Goal: Register for event/course

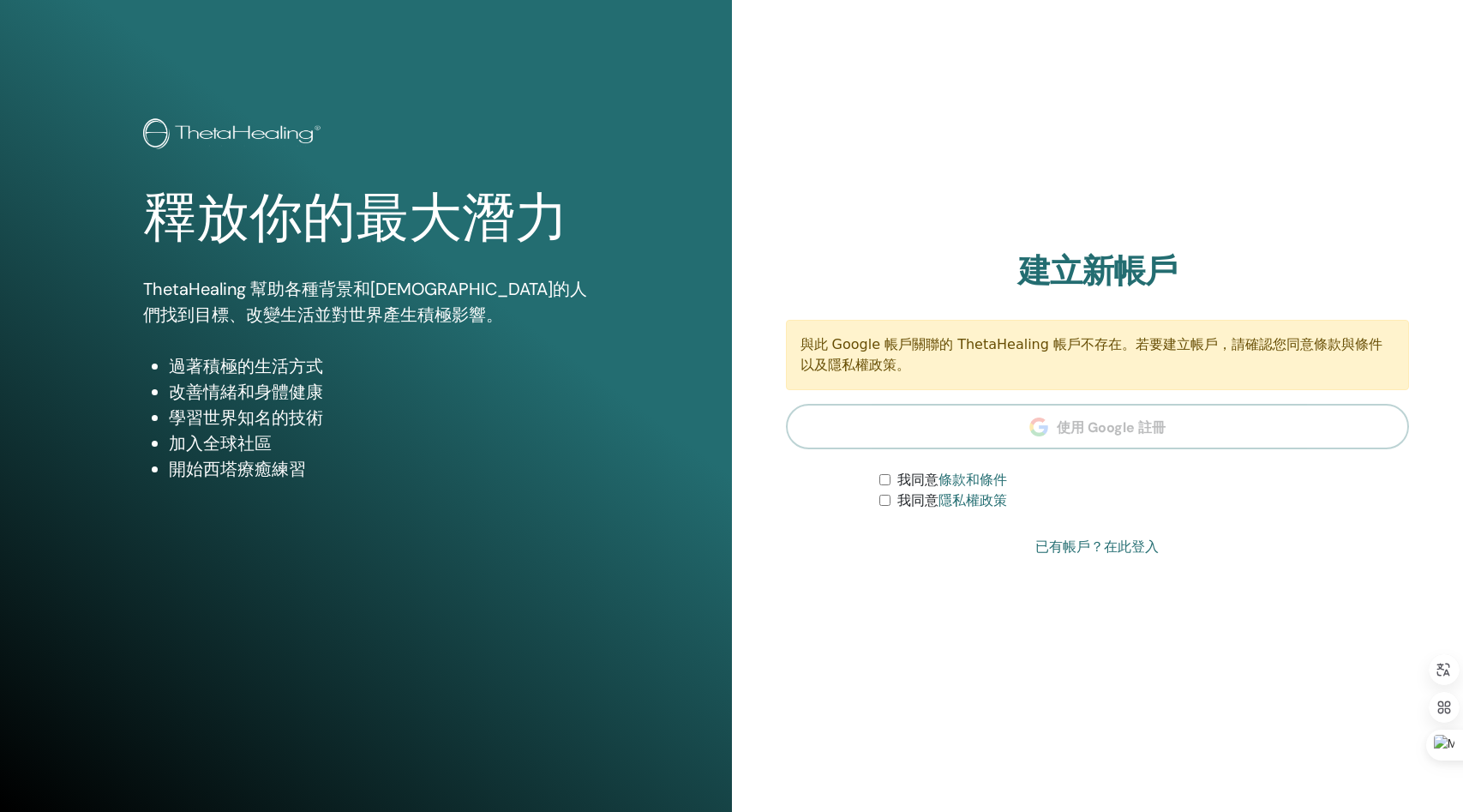
click at [201, 125] on img at bounding box center [234, 135] width 183 height 35
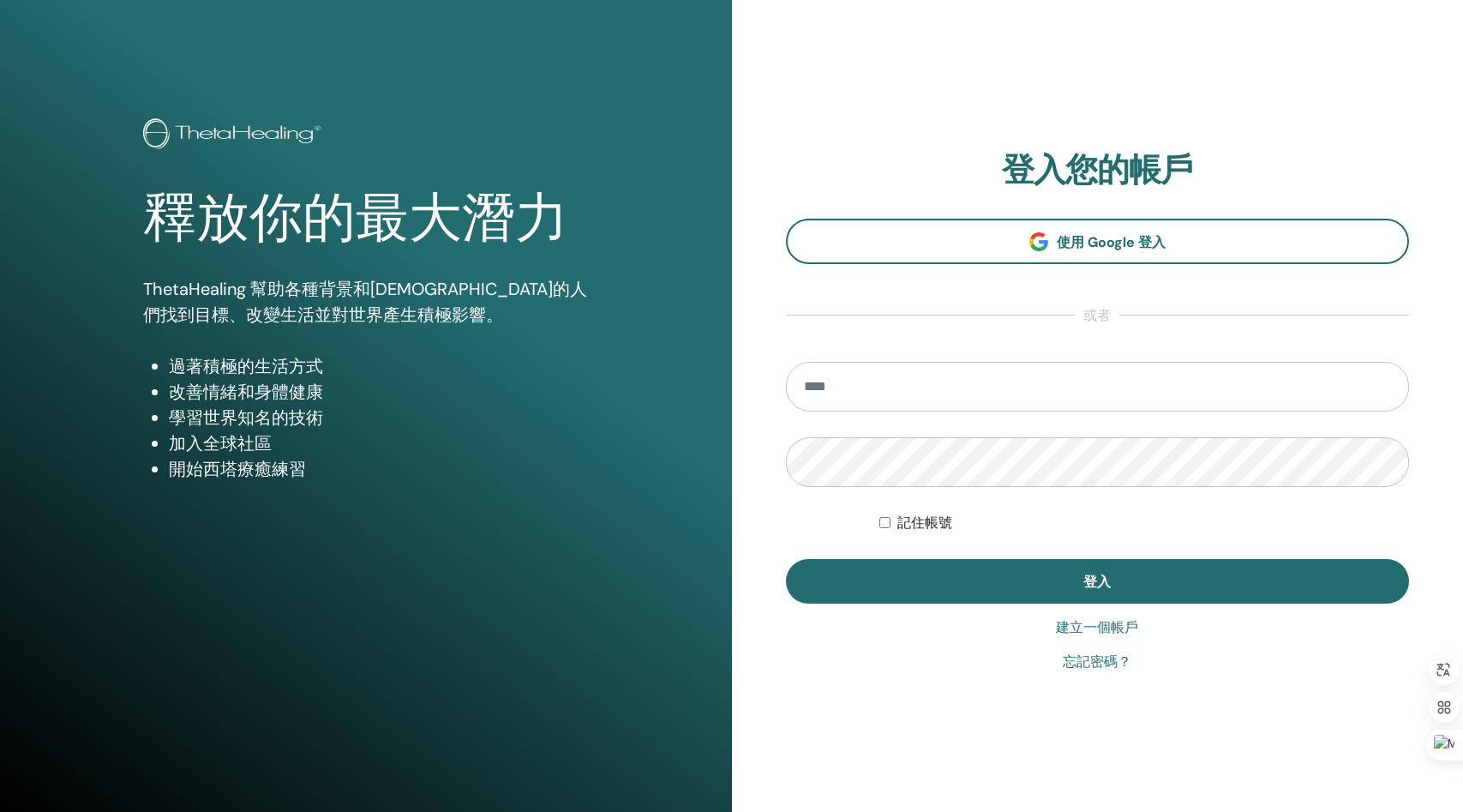
click at [1027, 371] on input "email" at bounding box center [1098, 386] width 624 height 49
click at [1018, 385] on input "email" at bounding box center [1098, 386] width 624 height 49
click at [940, 379] on input "email" at bounding box center [1098, 386] width 624 height 49
type input "**********"
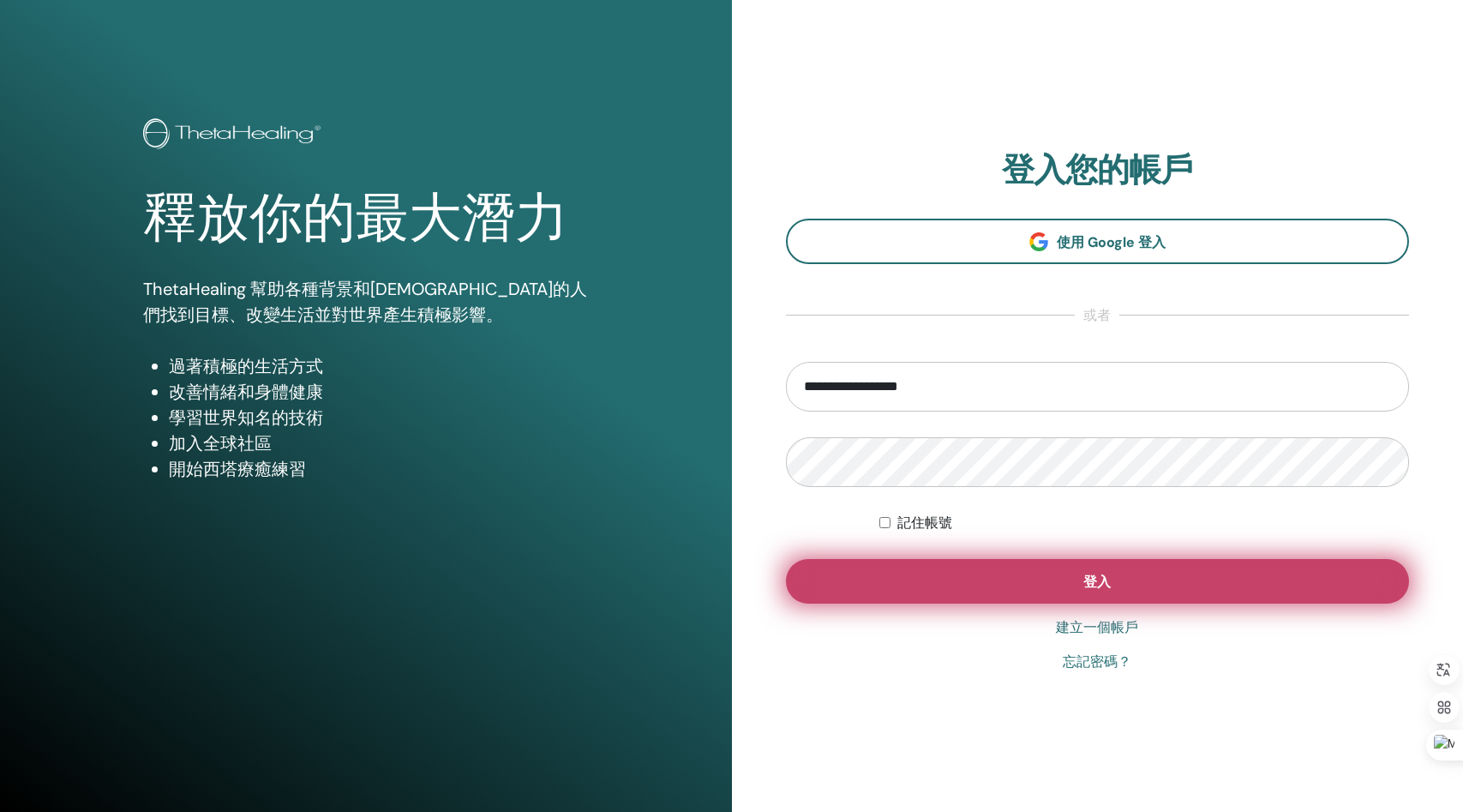
click at [1135, 578] on button "登入" at bounding box center [1098, 581] width 624 height 44
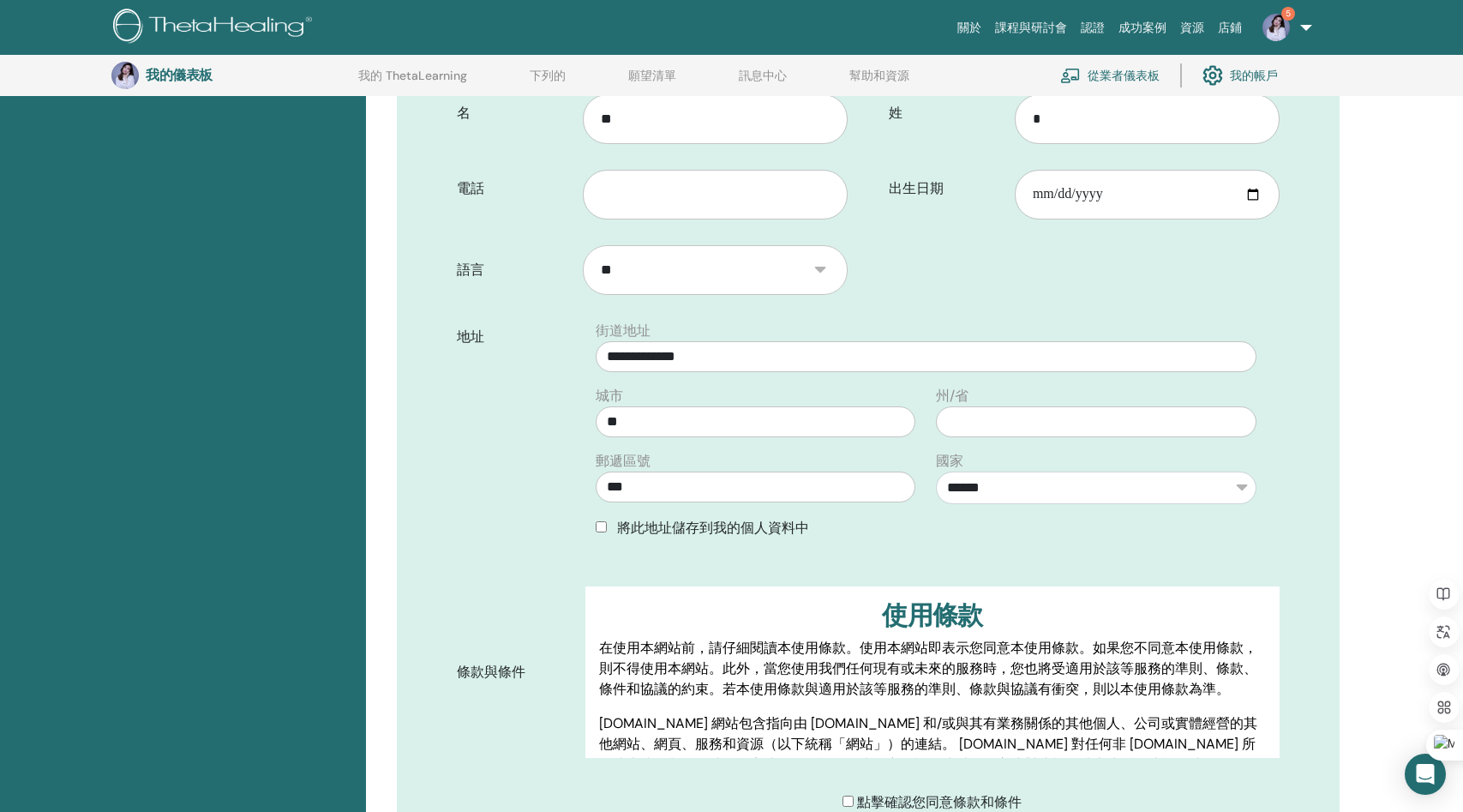
scroll to position [487, 0]
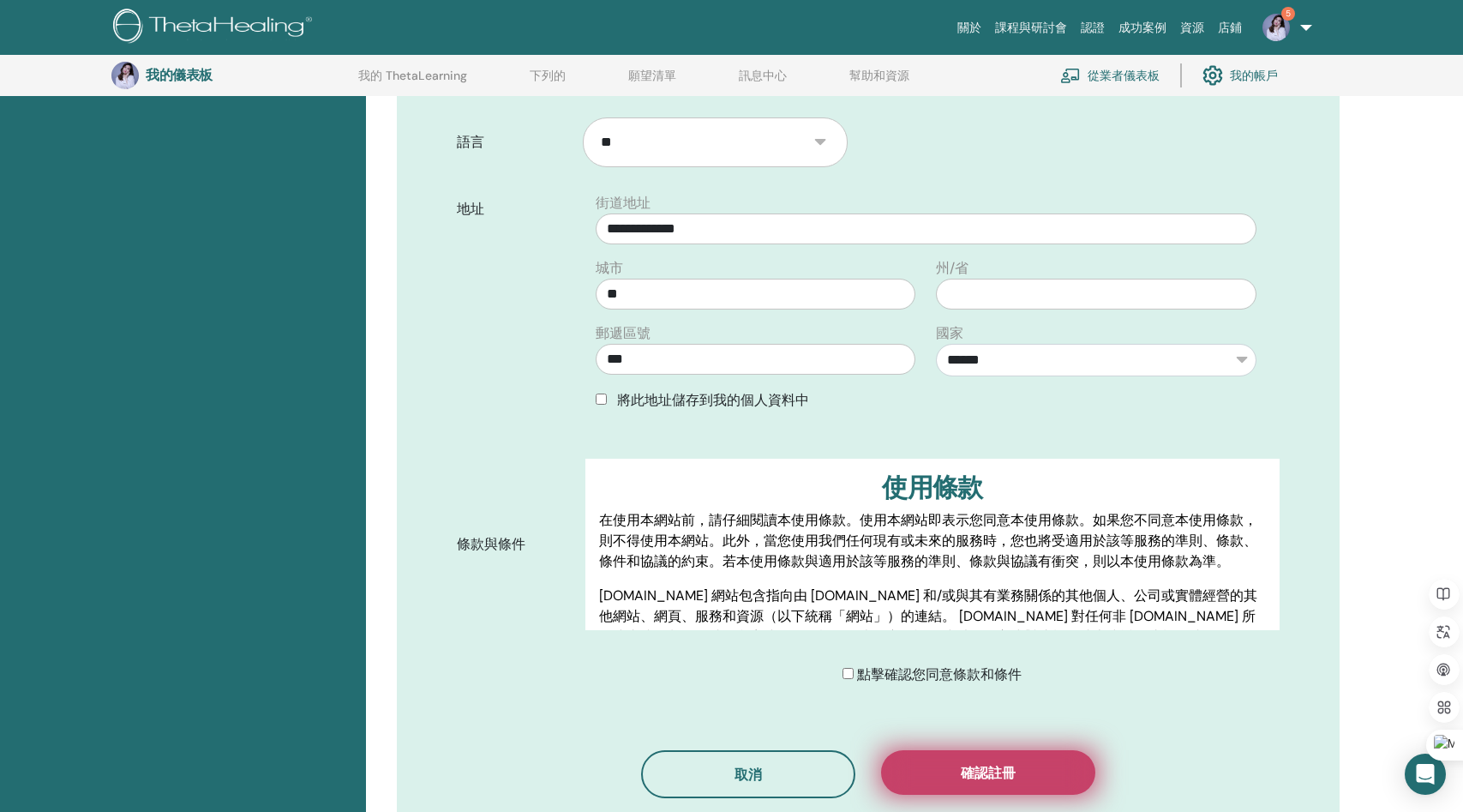
click at [935, 781] on button "確認註冊" at bounding box center [988, 771] width 214 height 44
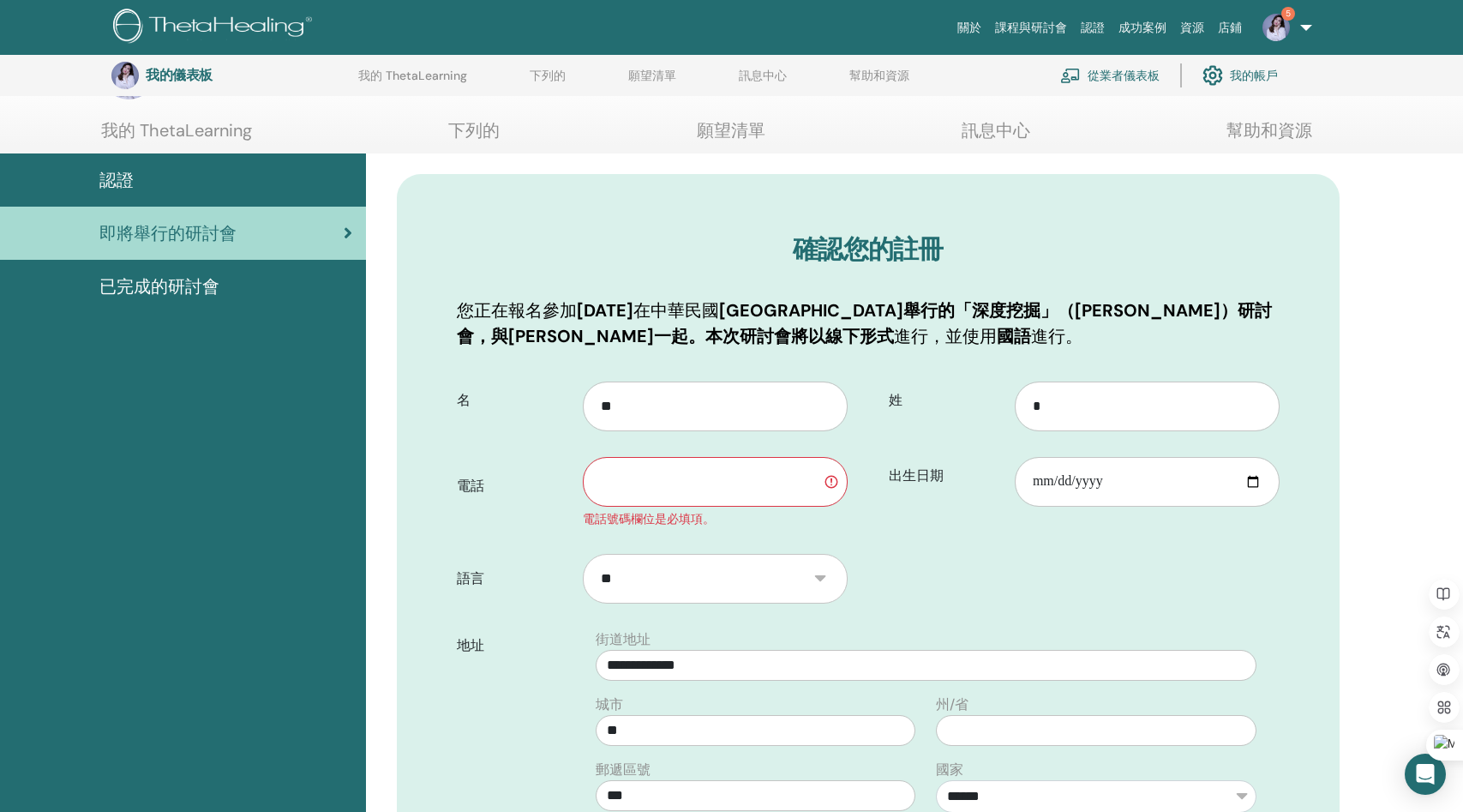
scroll to position [0, 0]
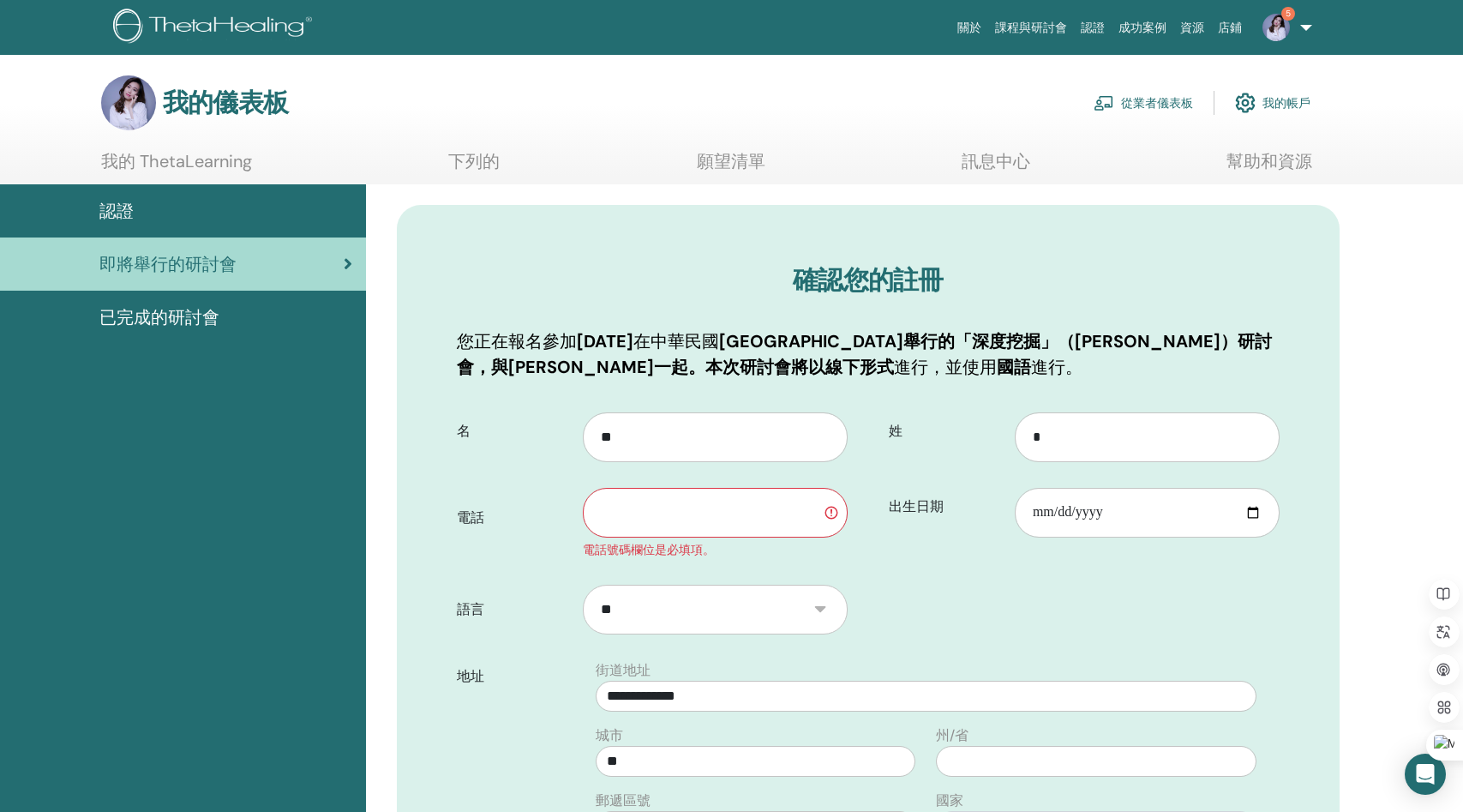
click at [730, 517] on input "text" at bounding box center [715, 513] width 265 height 49
type input "**********"
type input "***"
click at [532, 630] on div "語言 **" at bounding box center [652, 609] width 417 height 74
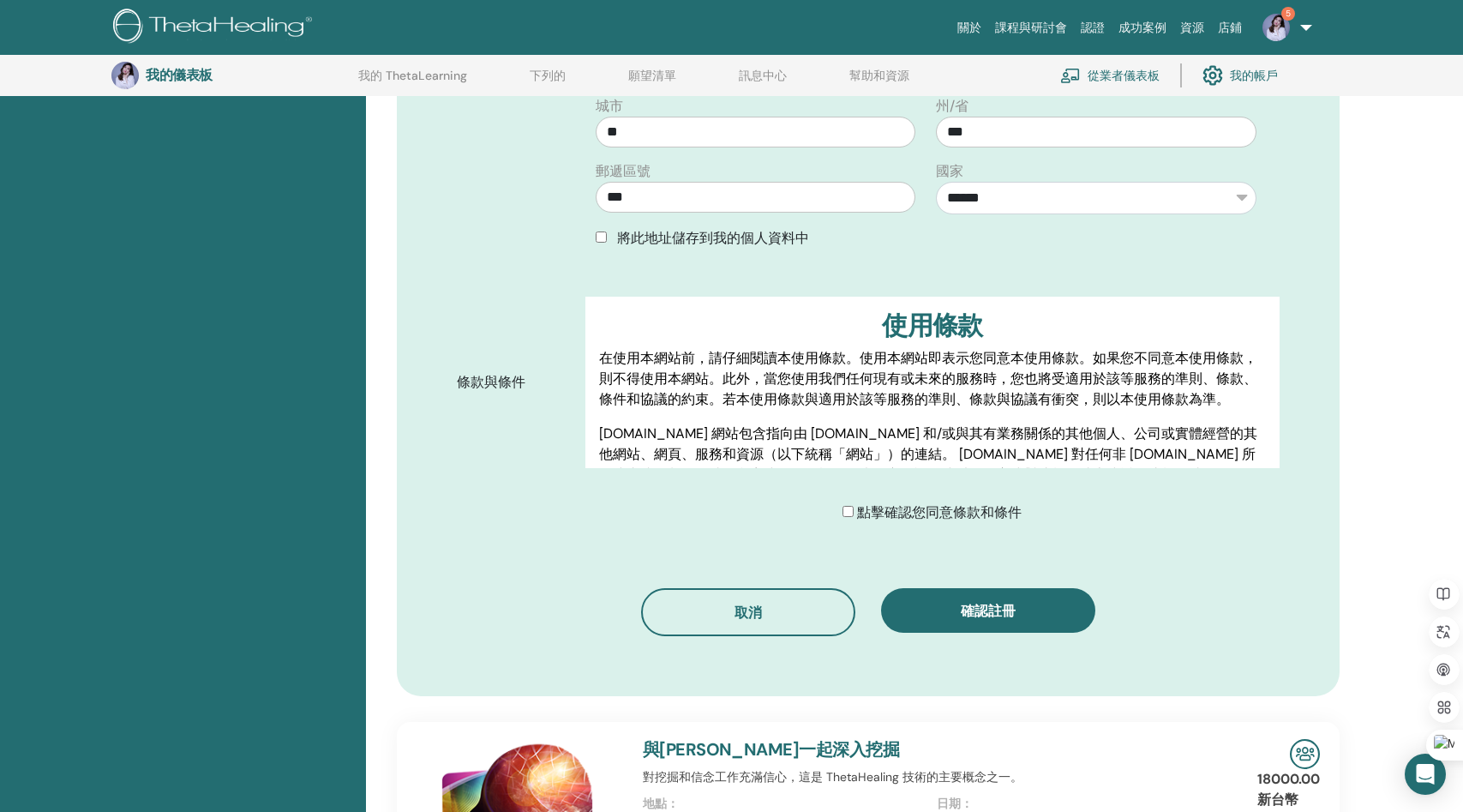
scroll to position [678, 0]
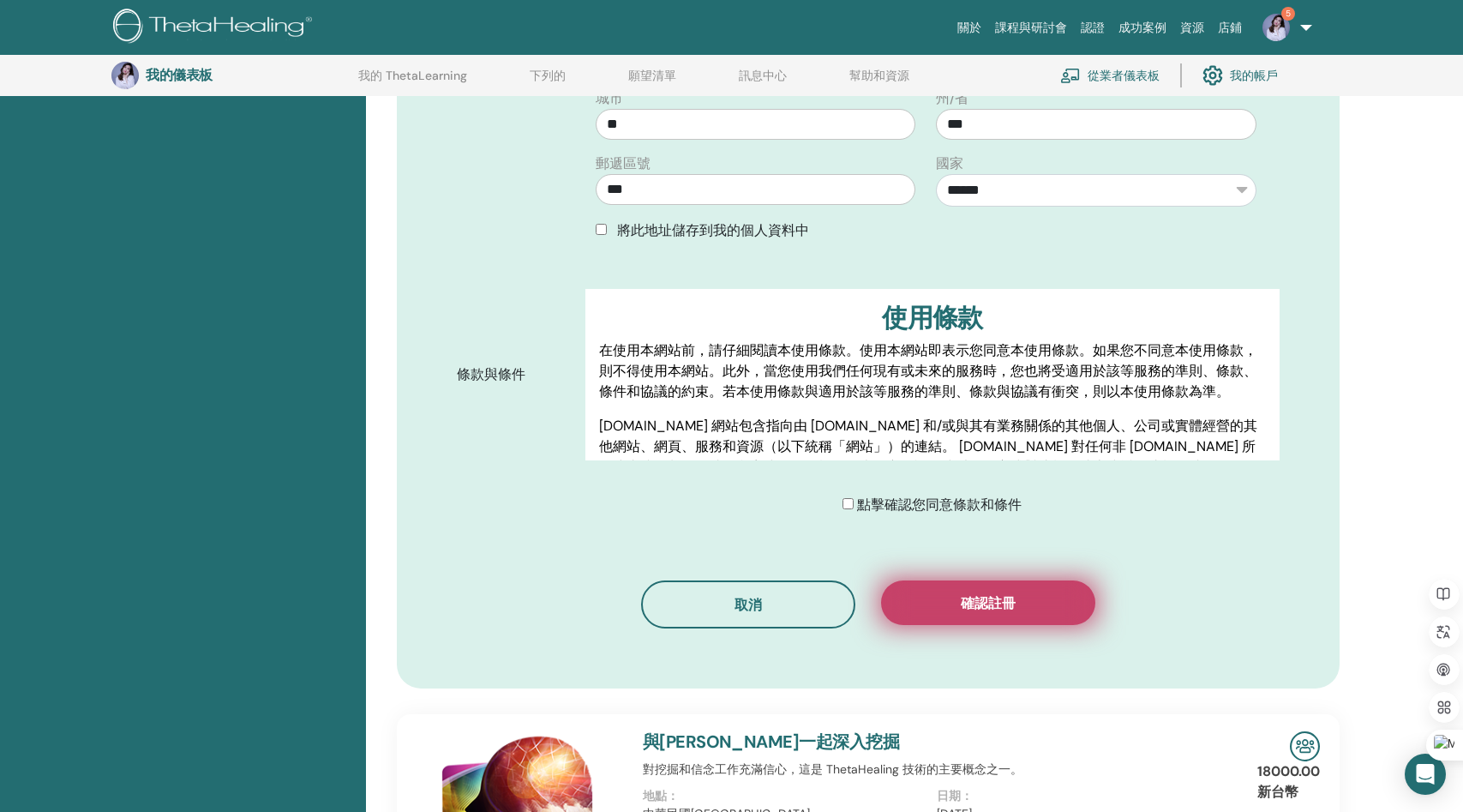
click at [1010, 607] on font "確認註冊" at bounding box center [989, 603] width 55 height 18
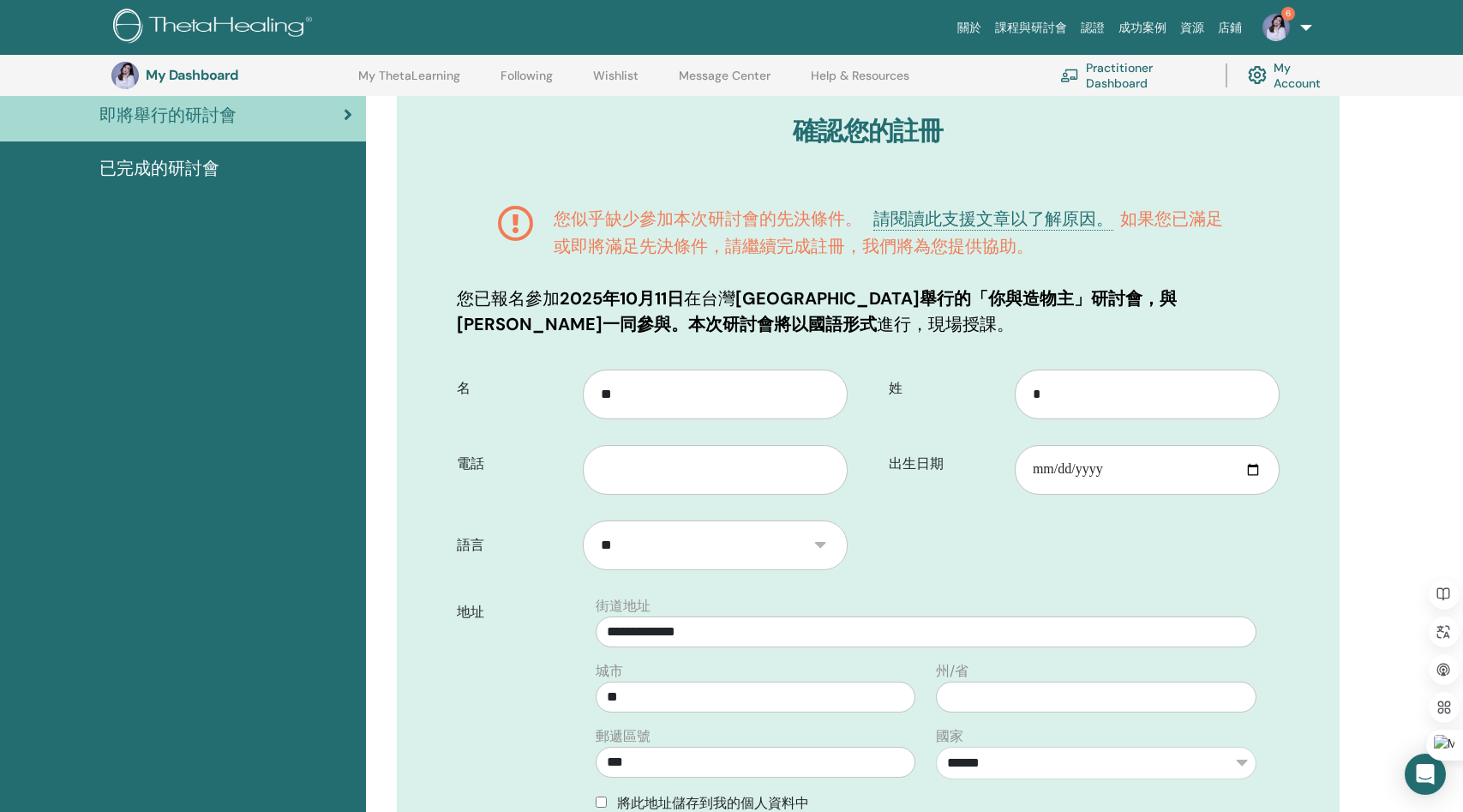
scroll to position [225, 0]
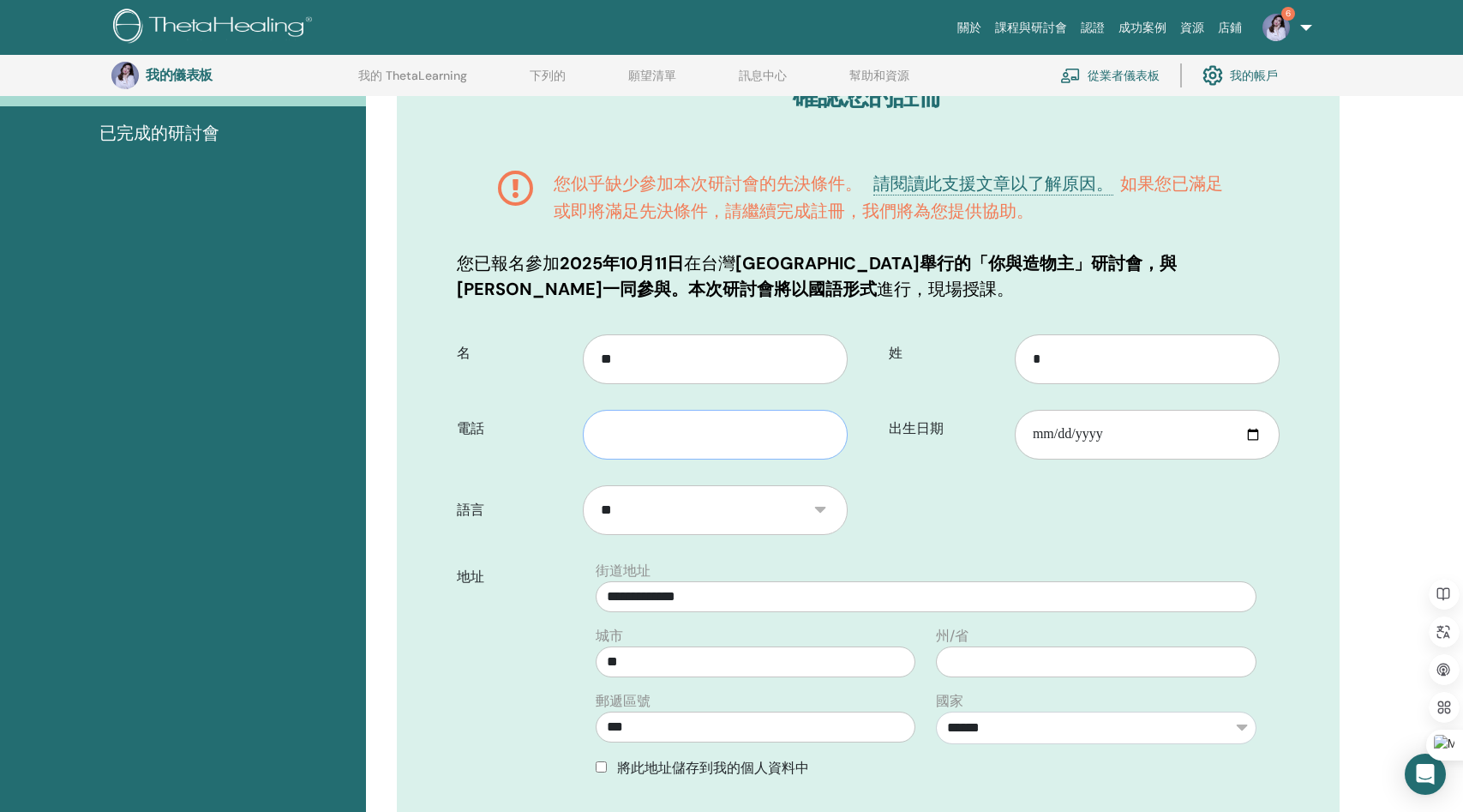
click at [708, 440] on input "text" at bounding box center [715, 435] width 265 height 49
type input "**********"
type input "***"
click at [935, 493] on form "**********" at bounding box center [867, 693] width 849 height 744
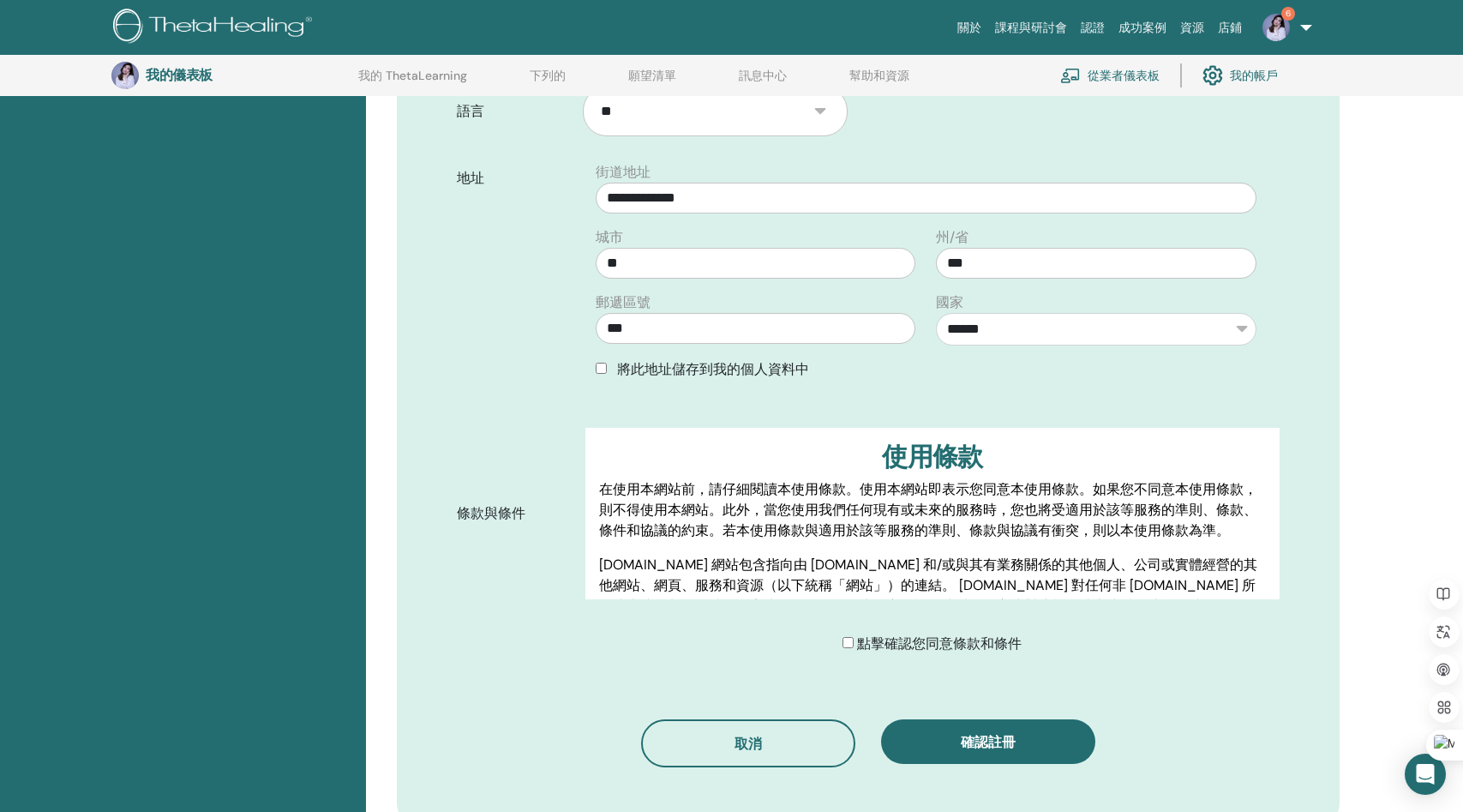
scroll to position [775, 0]
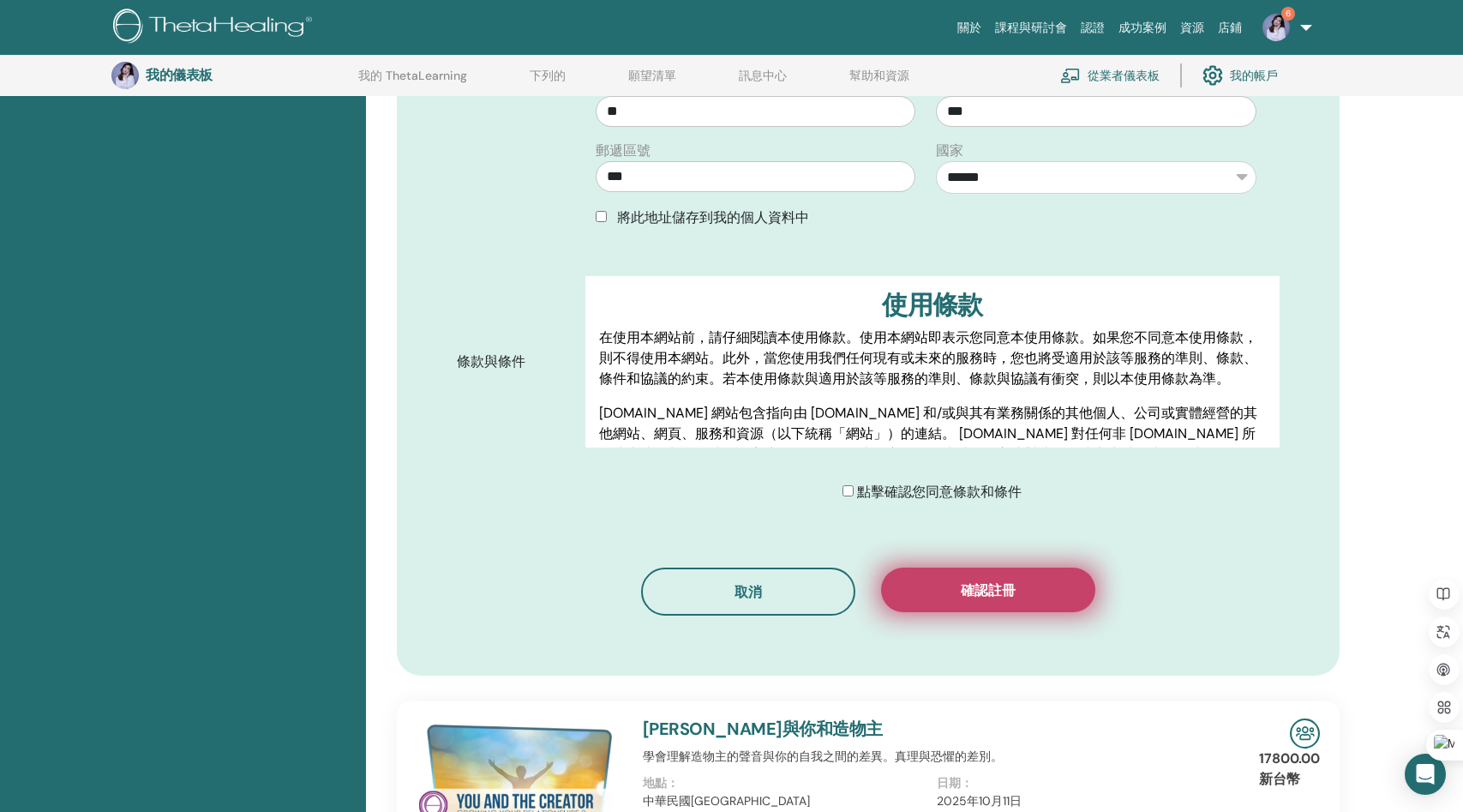
click at [1001, 594] on font "確認註冊" at bounding box center [989, 590] width 55 height 18
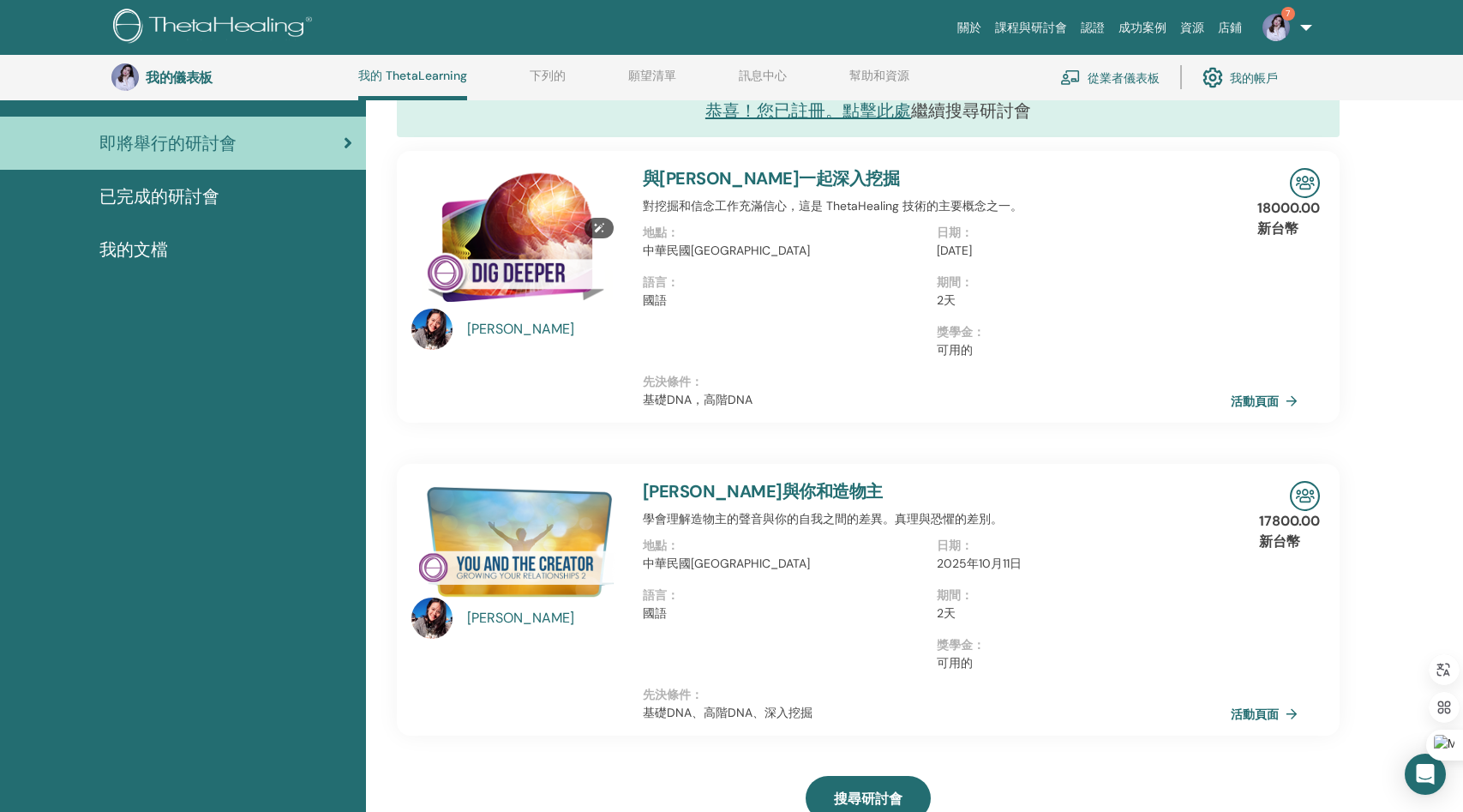
scroll to position [170, 0]
click at [1279, 31] on img at bounding box center [1276, 28] width 28 height 28
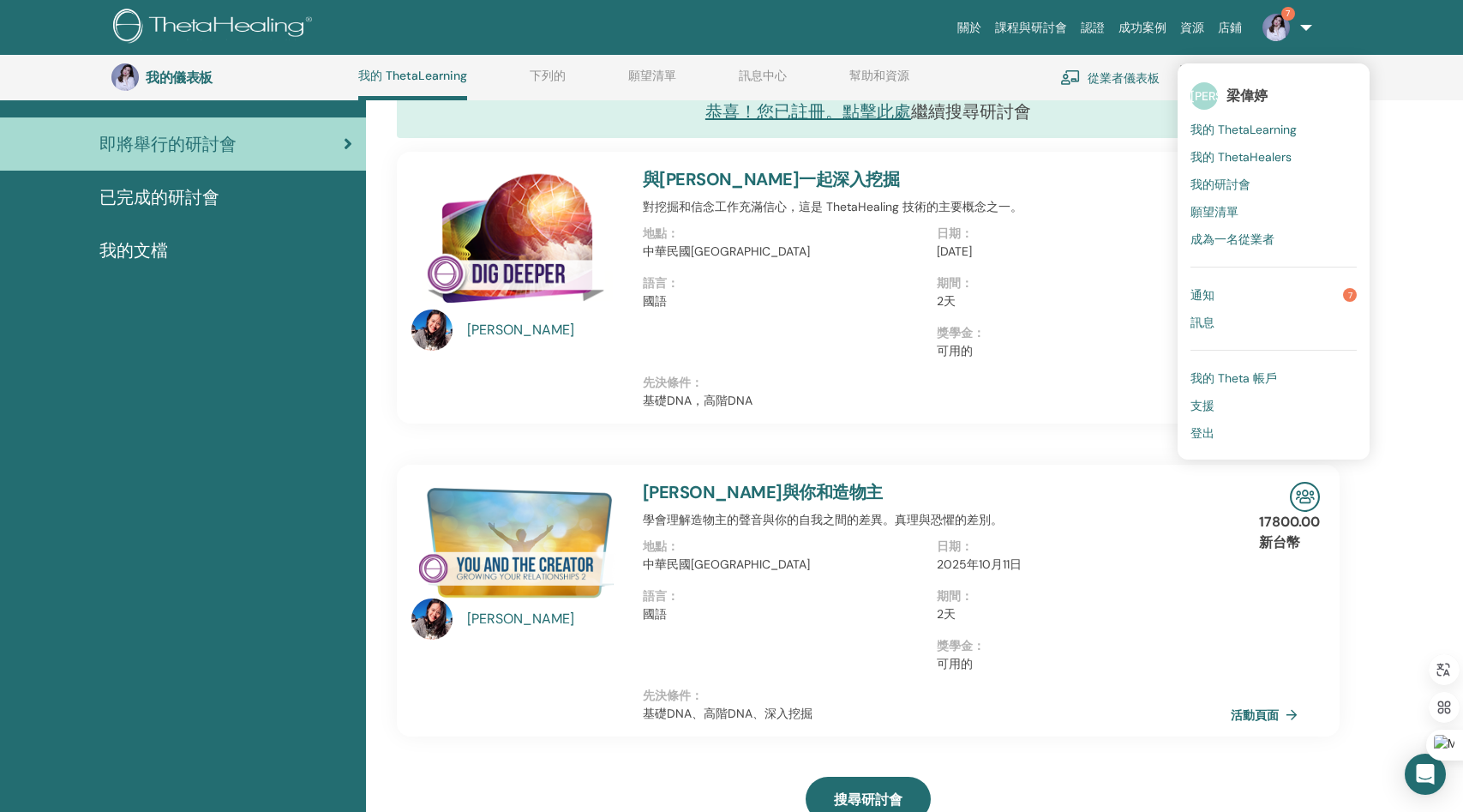
click at [1298, 293] on link "通知 7" at bounding box center [1273, 295] width 166 height 28
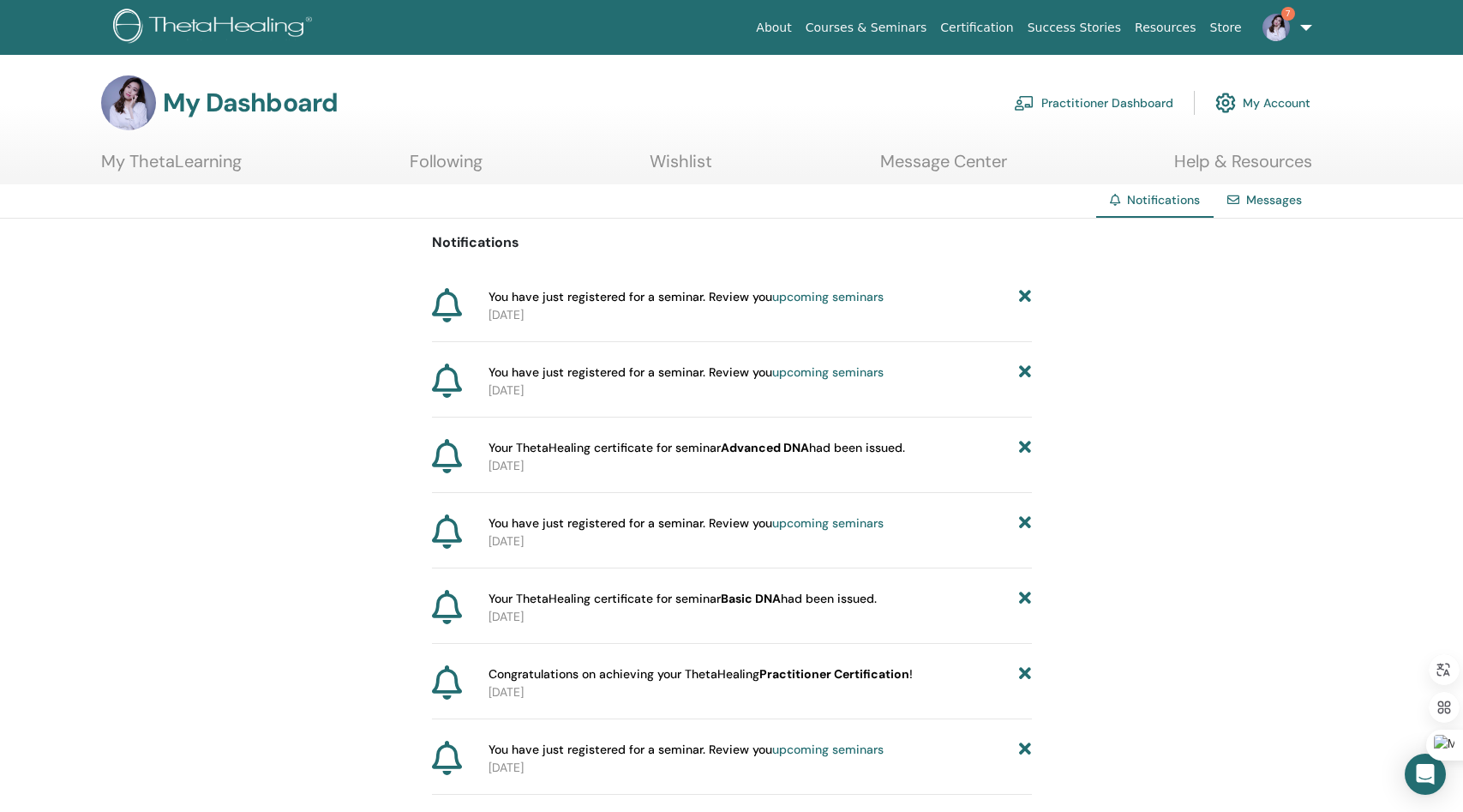
click at [793, 31] on link "About" at bounding box center [772, 28] width 48 height 32
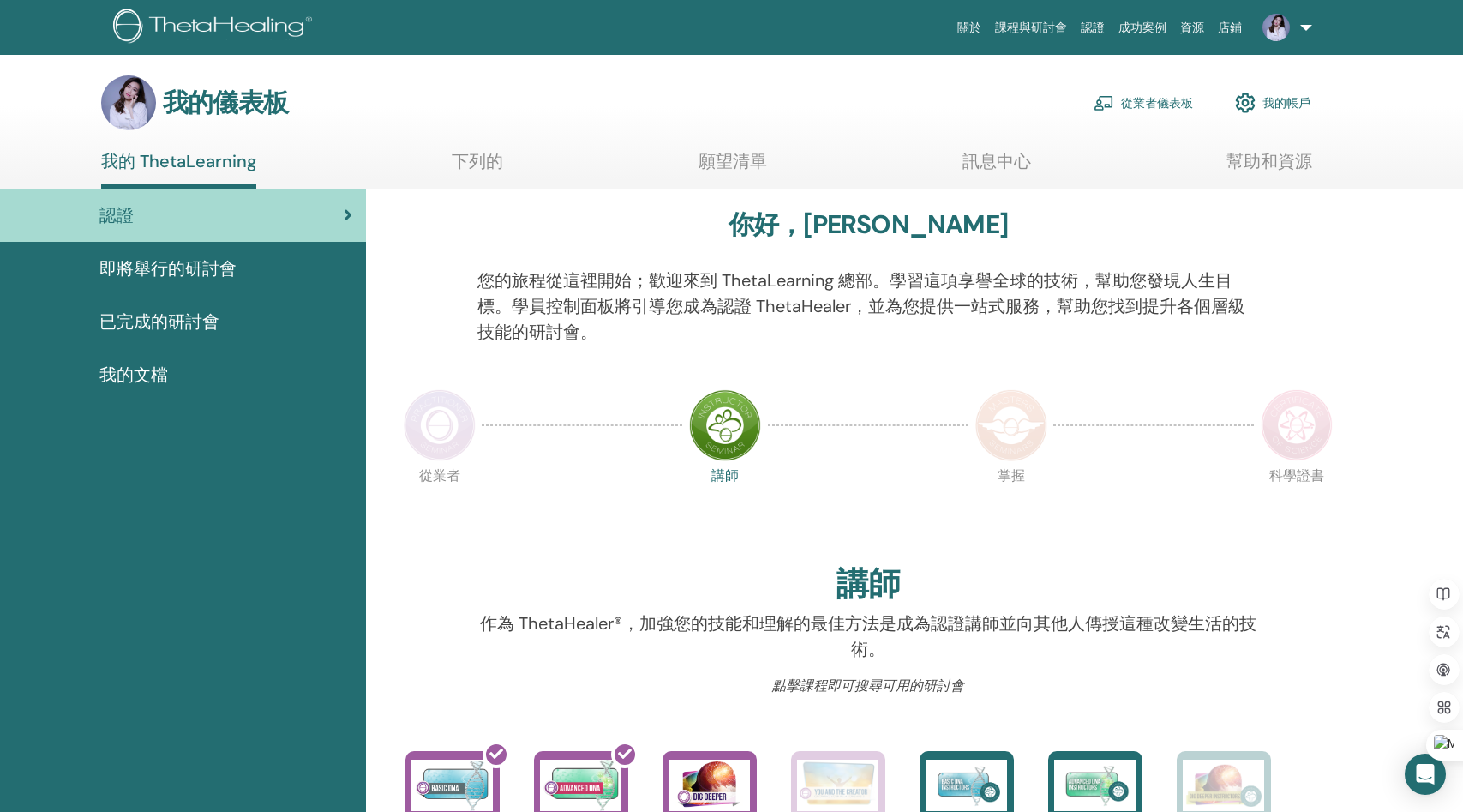
click at [206, 272] on font "即將舉行的研討會" at bounding box center [168, 268] width 137 height 23
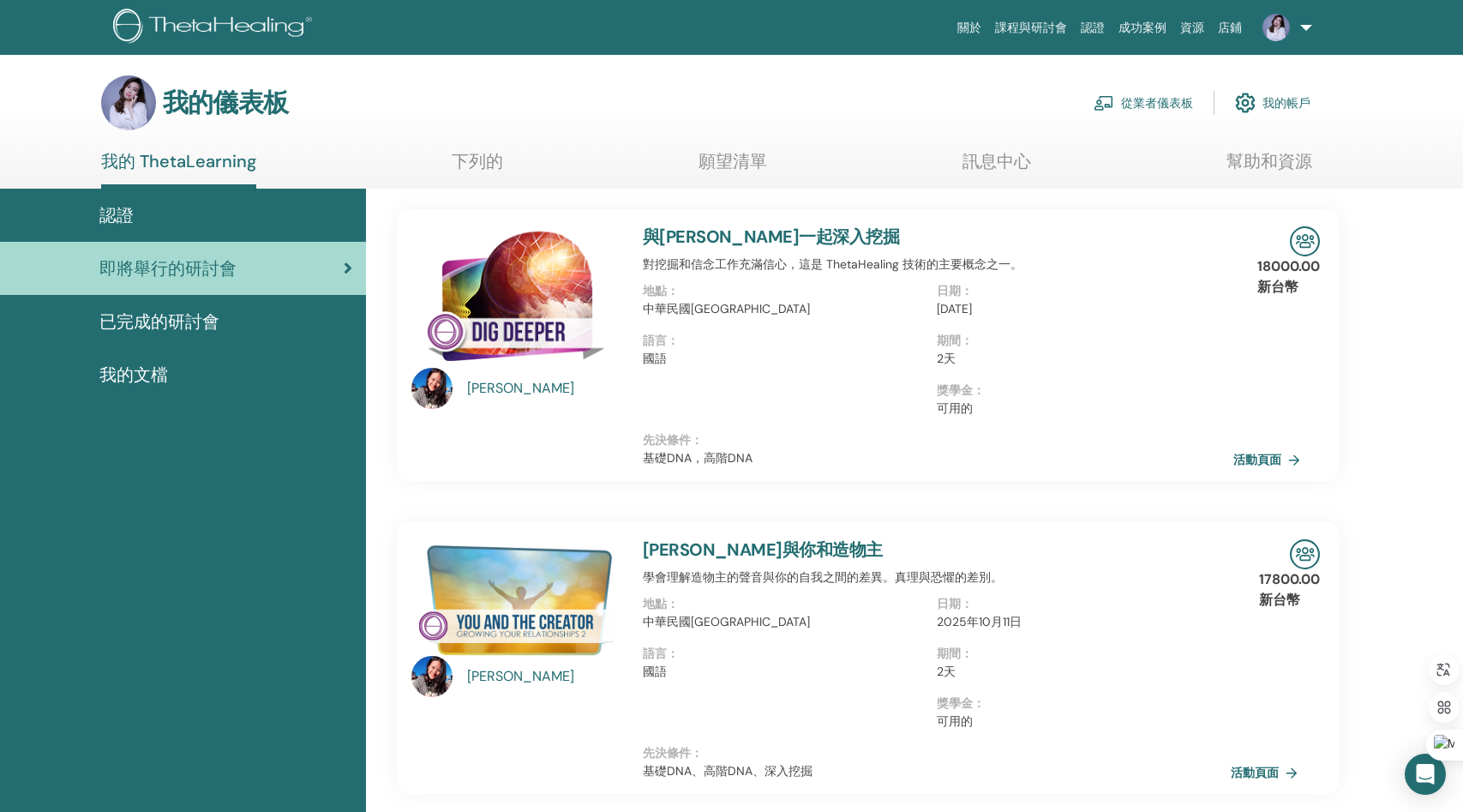
click at [1259, 457] on font "活動頁面" at bounding box center [1257, 460] width 48 height 16
click at [179, 379] on div "我的文檔" at bounding box center [183, 374] width 339 height 26
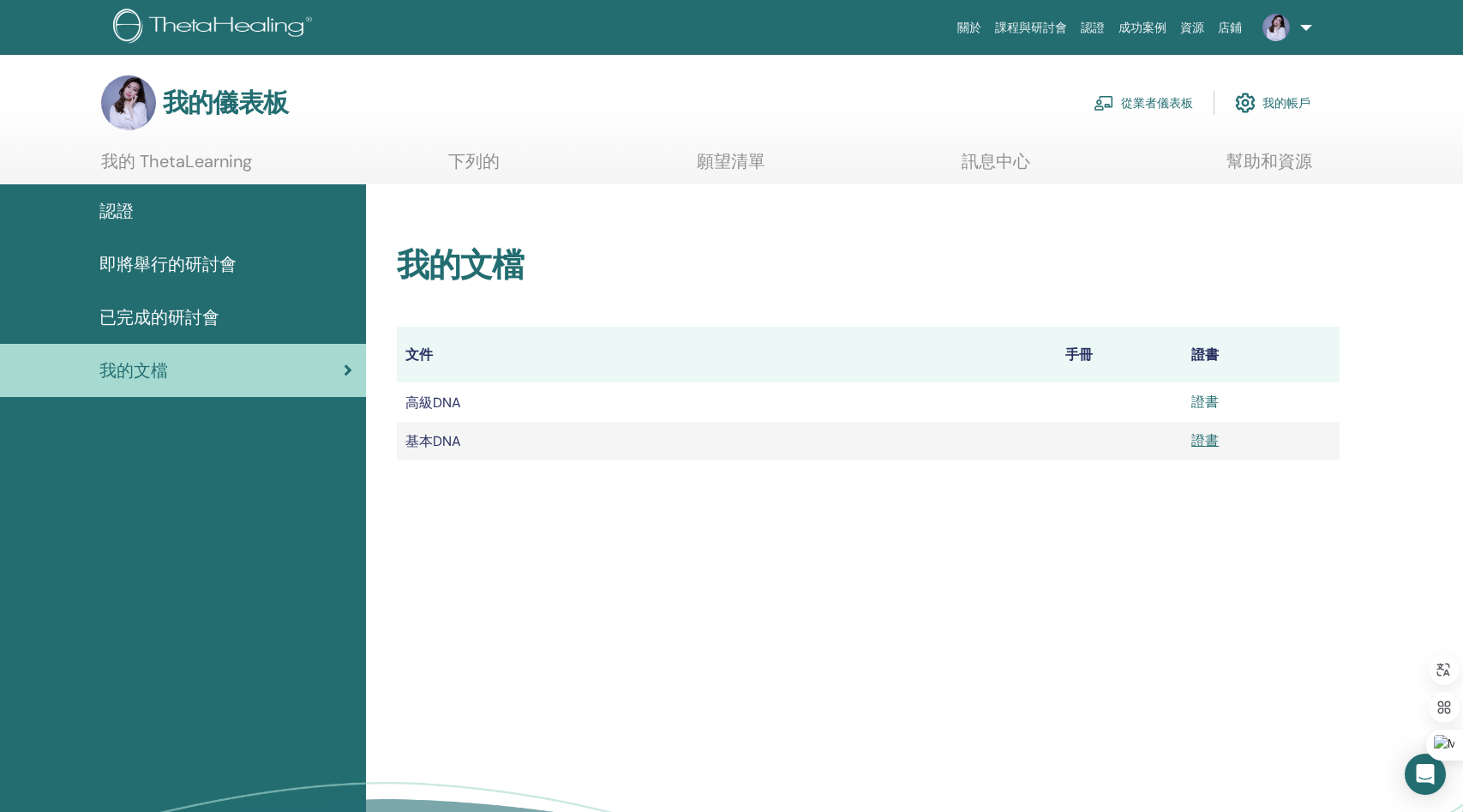
click at [1208, 401] on font "證書" at bounding box center [1205, 401] width 28 height 18
click at [223, 312] on div "已完成的研討會" at bounding box center [183, 317] width 339 height 26
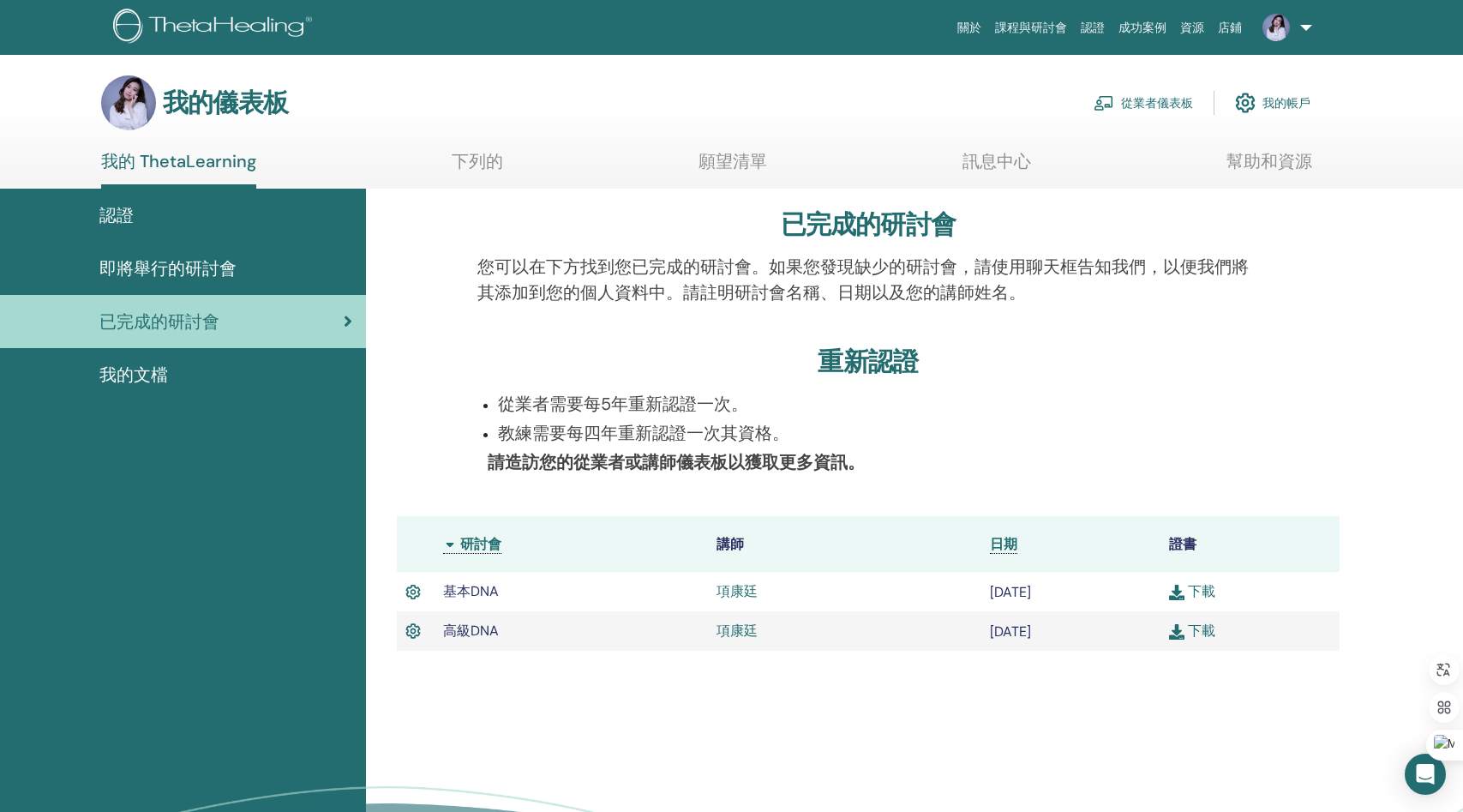
click at [1106, 727] on div "已完成的研討會 您可以在下方找到您已完成的研討會。如果您發現缺少的研討會，請使用聊天框告知我們，以便我們將其添加到您的個人資料中。請註明研討會名稱、日期以及您…" at bounding box center [914, 573] width 1097 height 769
click at [175, 216] on div "認證" at bounding box center [183, 215] width 339 height 26
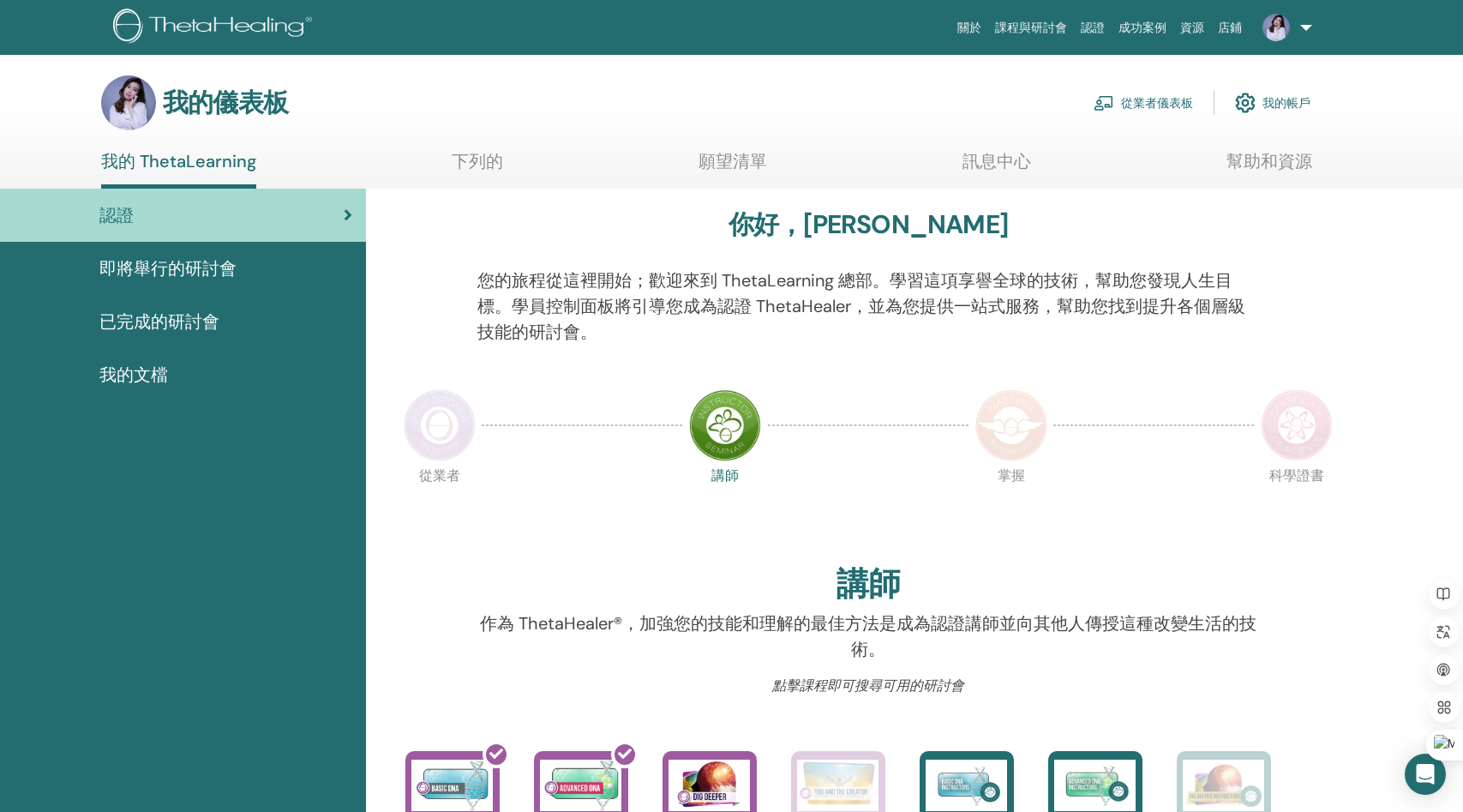
click at [211, 283] on link "即將舉行的研討會" at bounding box center [183, 269] width 366 height 53
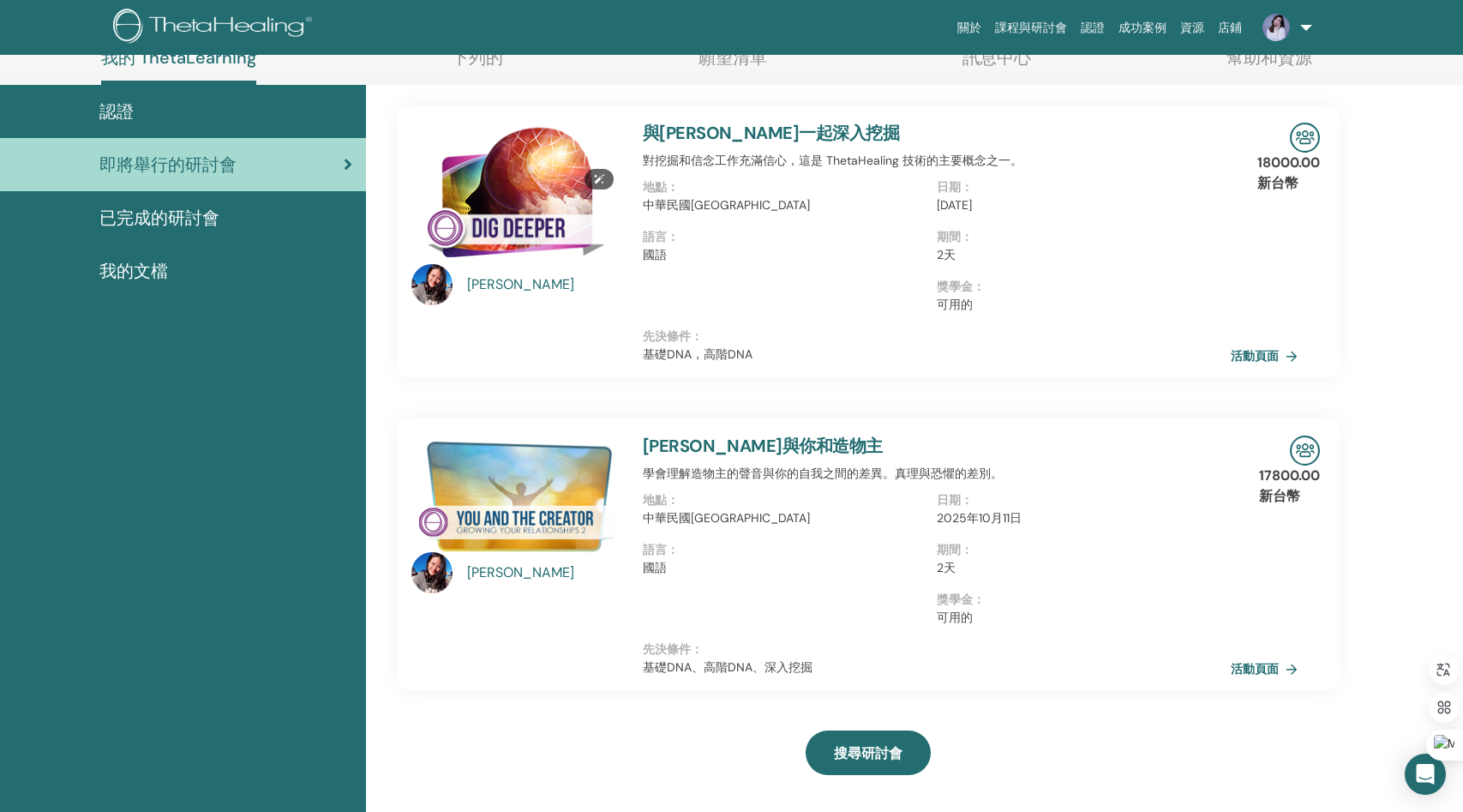
scroll to position [114, 0]
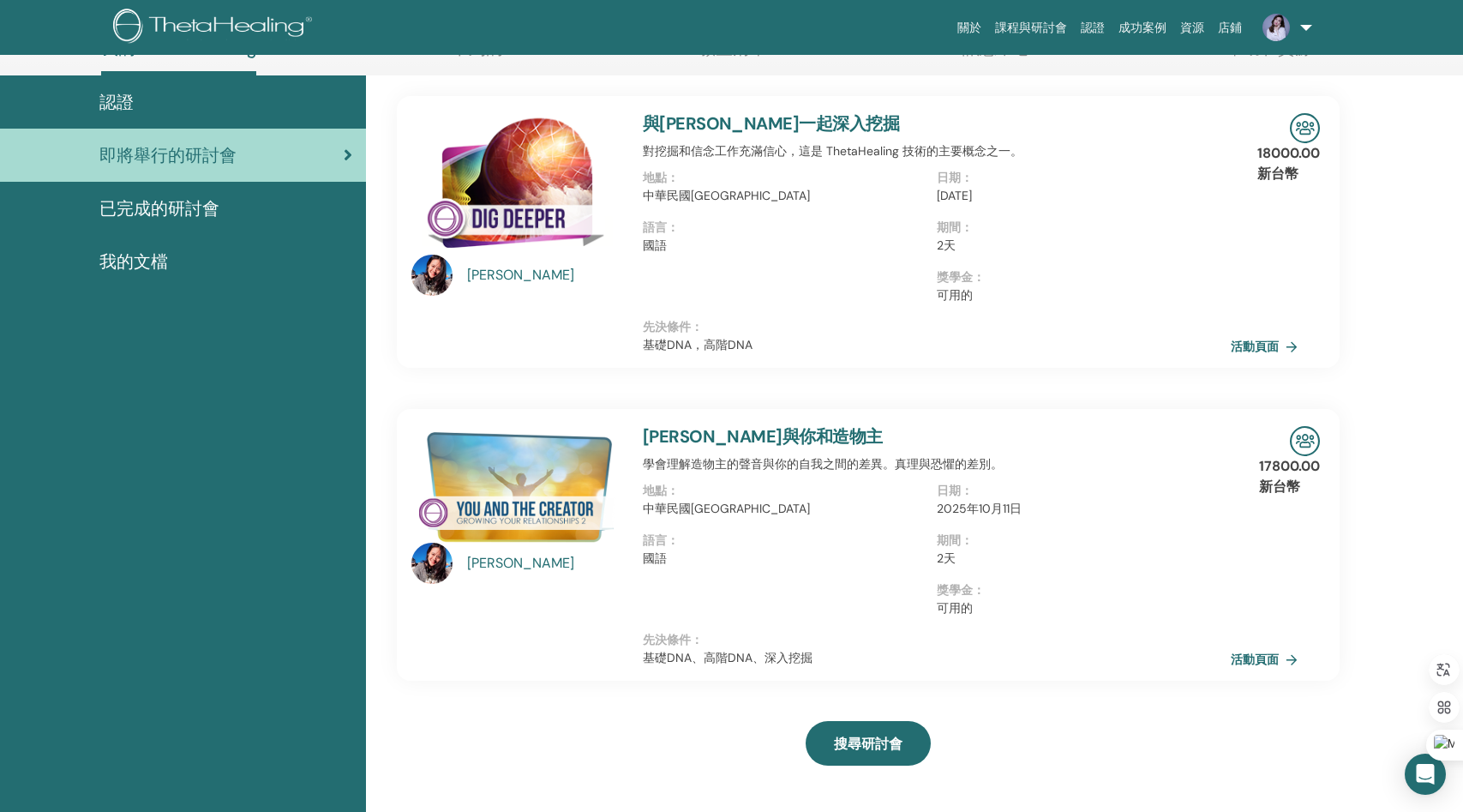
click at [781, 116] on font "與[PERSON_NAME]一起深入挖掘" at bounding box center [771, 123] width 256 height 23
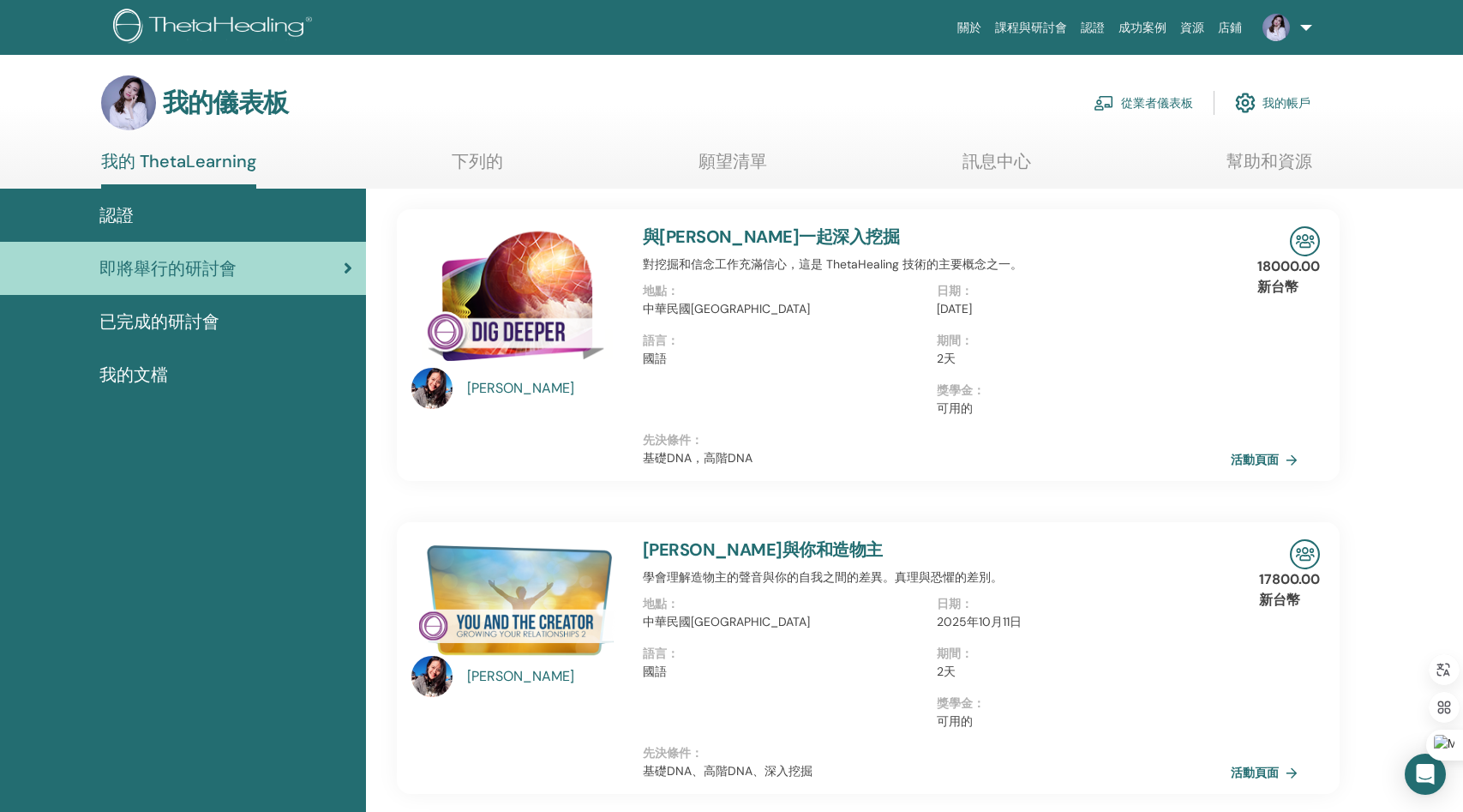
click at [760, 230] on font "與[PERSON_NAME]一起深入挖掘" at bounding box center [771, 236] width 256 height 23
click at [1264, 454] on font "活動頁面" at bounding box center [1257, 460] width 48 height 16
click at [718, 551] on font "[PERSON_NAME]與你和造物主" at bounding box center [763, 549] width 240 height 23
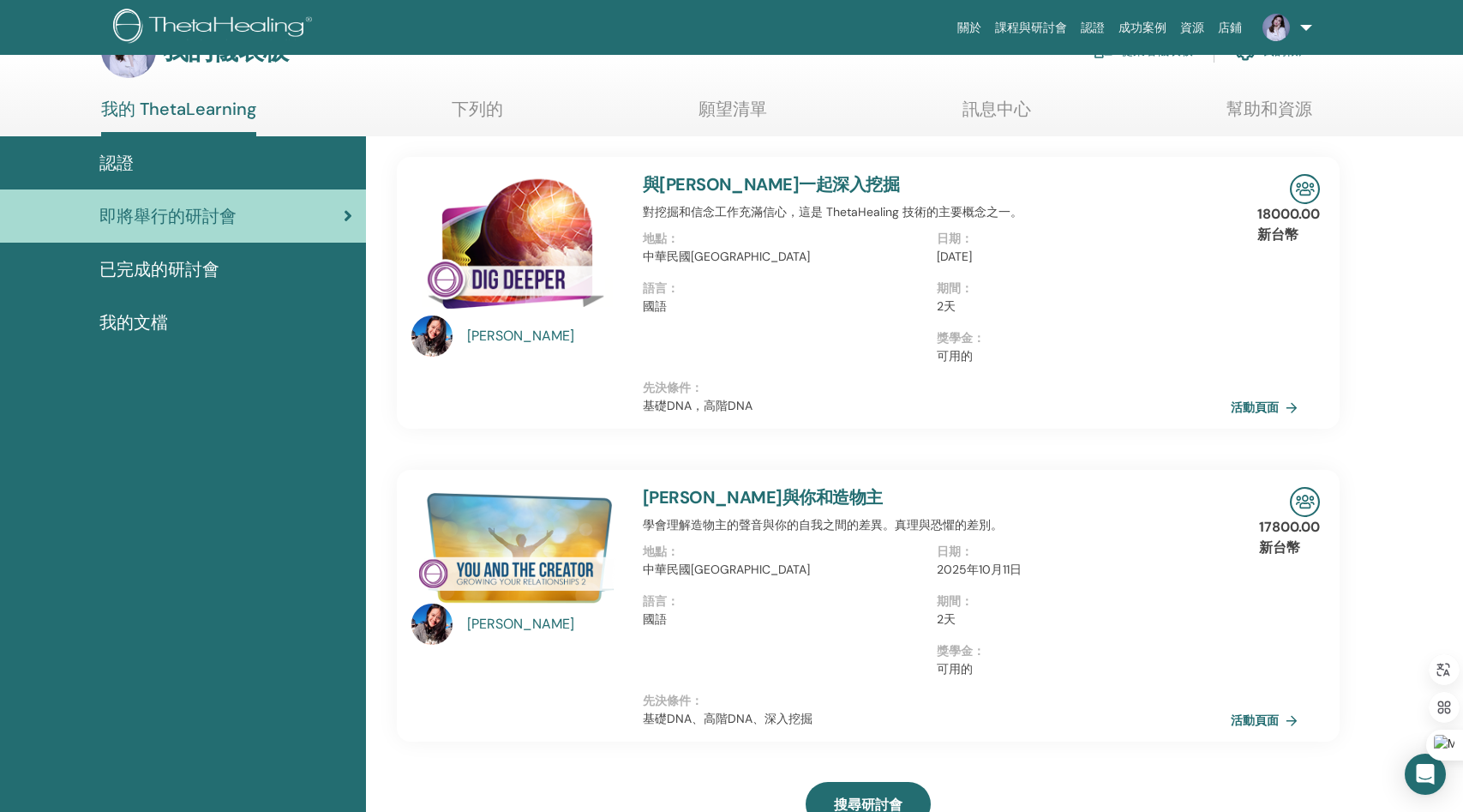
scroll to position [60, 0]
